Goal: Navigation & Orientation: Understand site structure

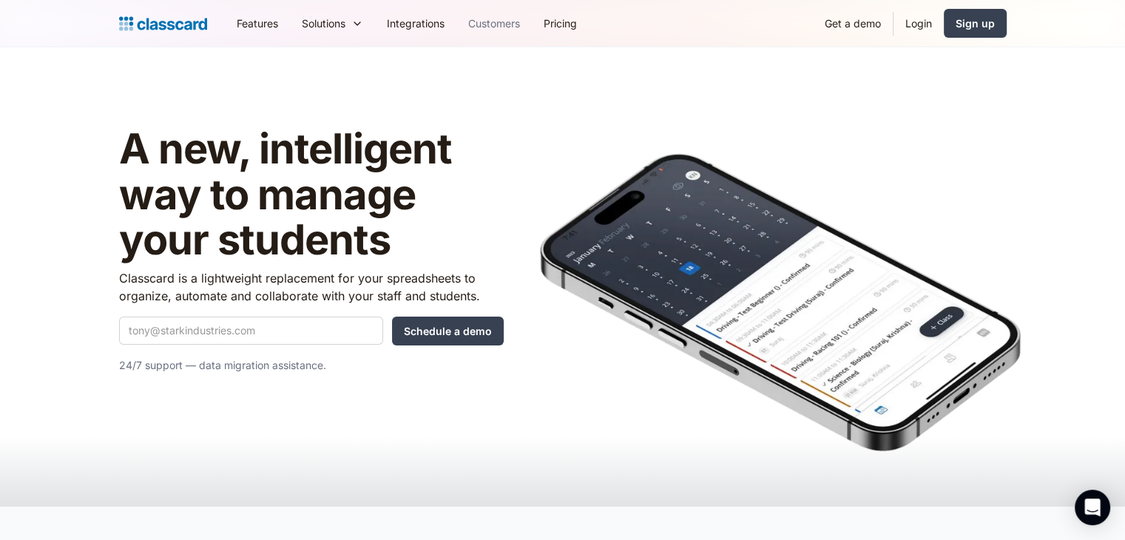
click at [504, 30] on link "Customers" at bounding box center [493, 23] width 75 height 33
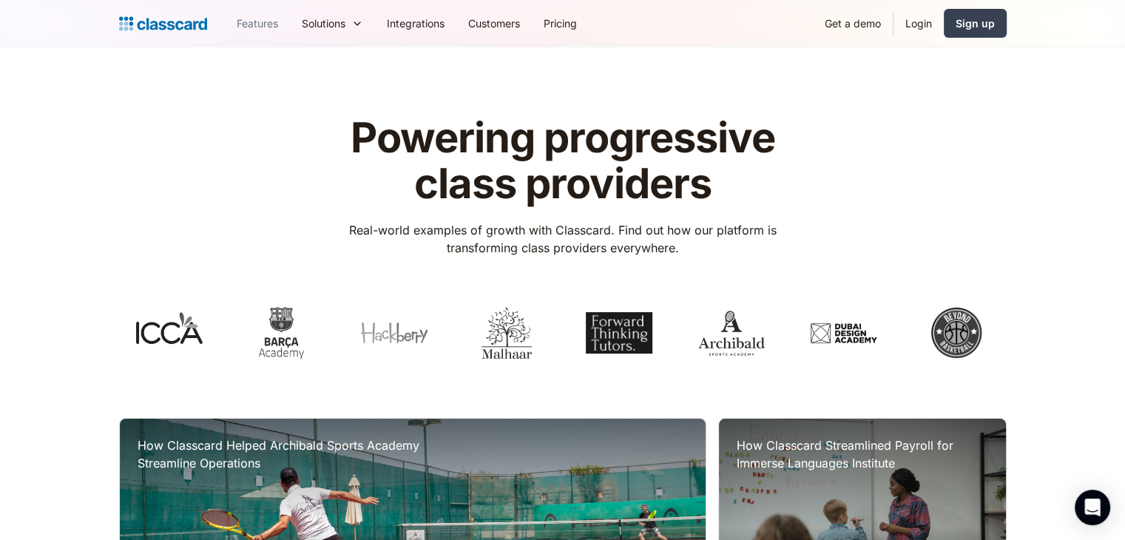
click at [254, 30] on link "Features" at bounding box center [257, 23] width 65 height 33
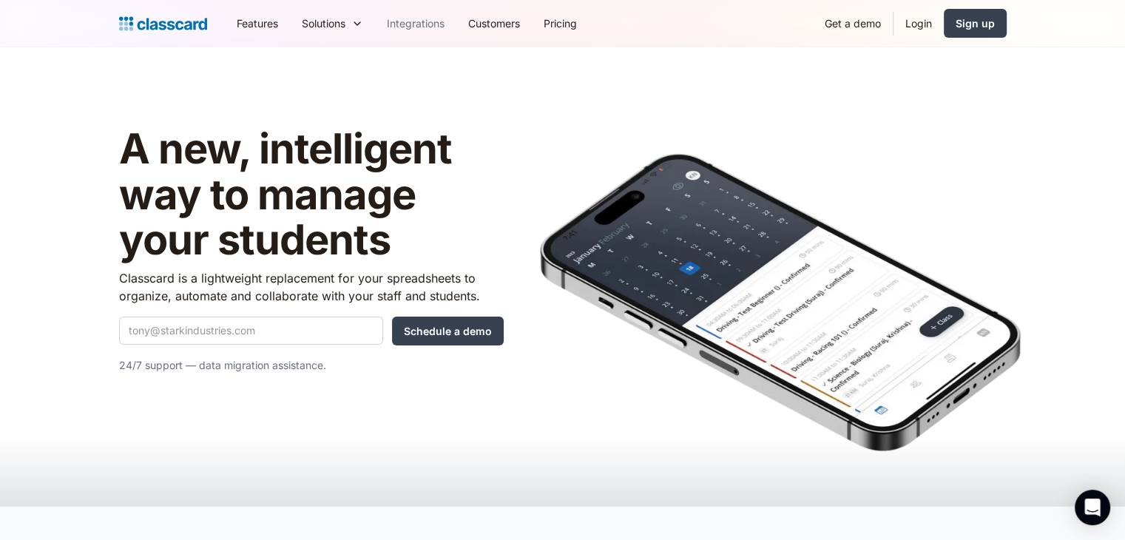
click at [420, 24] on link "Integrations" at bounding box center [415, 23] width 81 height 33
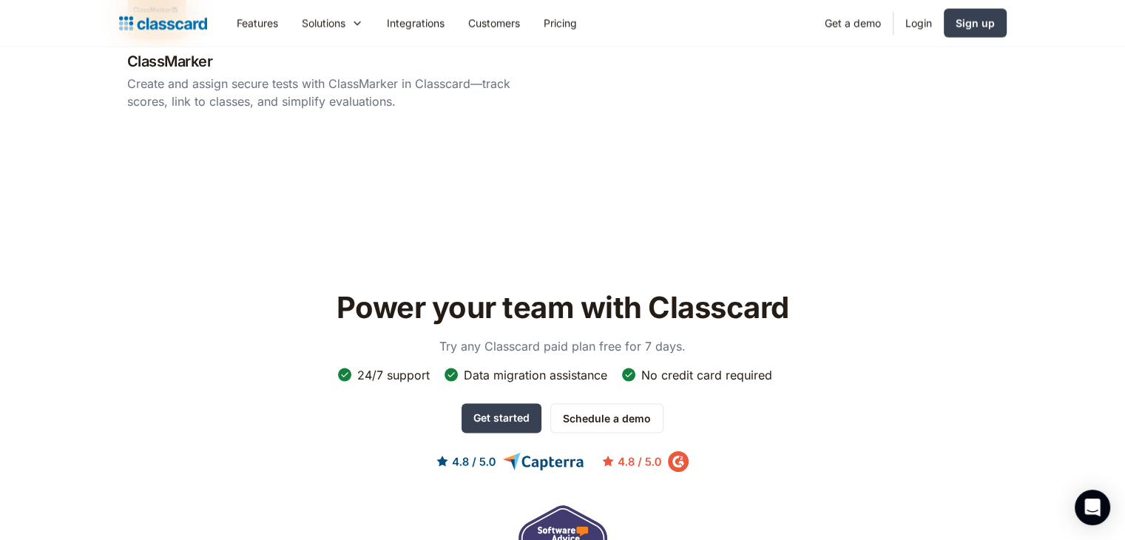
scroll to position [2985, 0]
click at [263, 24] on link "Features" at bounding box center [257, 23] width 65 height 33
